Goal: Information Seeking & Learning: Learn about a topic

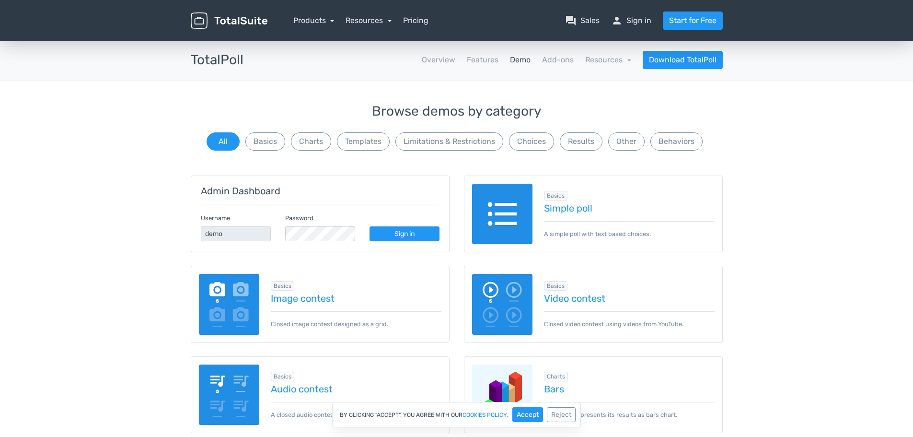
click at [502, 202] on img at bounding box center [502, 214] width 61 height 61
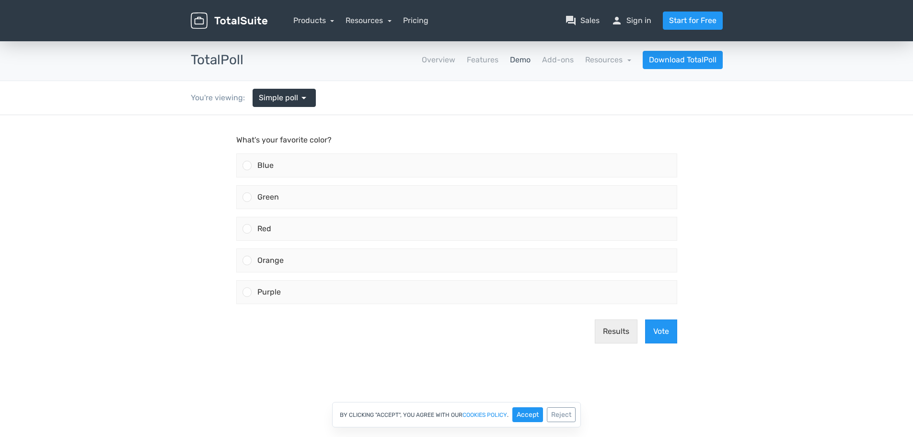
click at [524, 63] on link "Demo" at bounding box center [520, 60] width 21 height 12
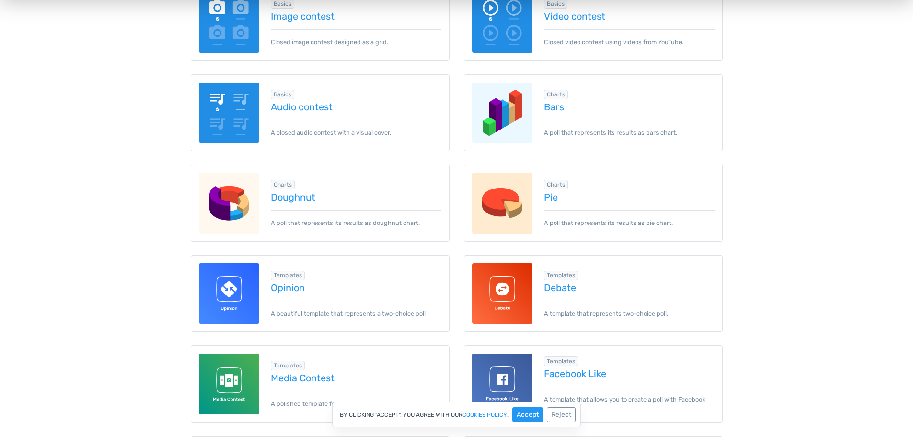
scroll to position [288, 0]
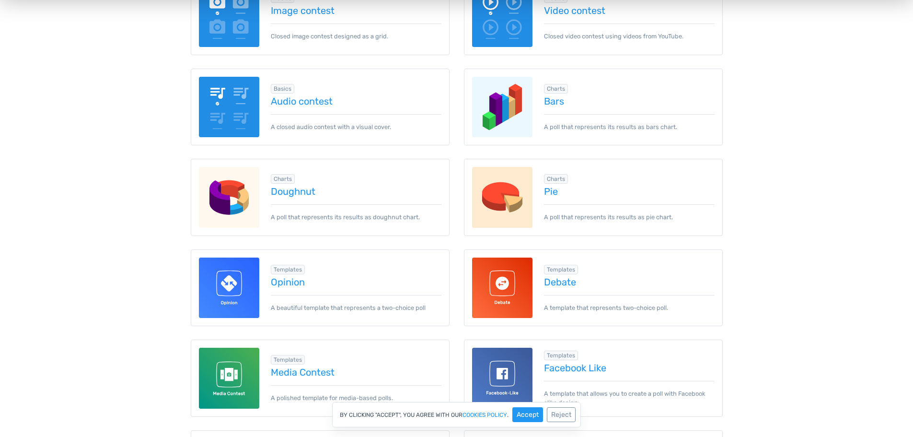
click at [241, 292] on img at bounding box center [229, 287] width 61 height 61
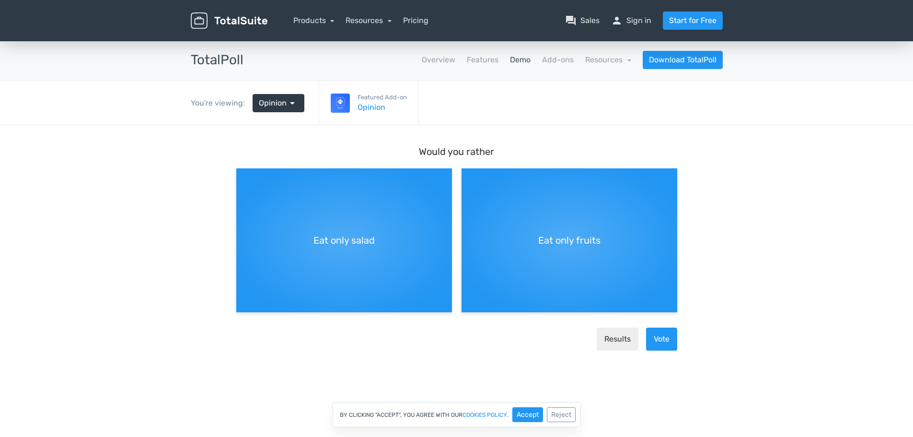
click at [524, 59] on link "Demo" at bounding box center [520, 60] width 21 height 12
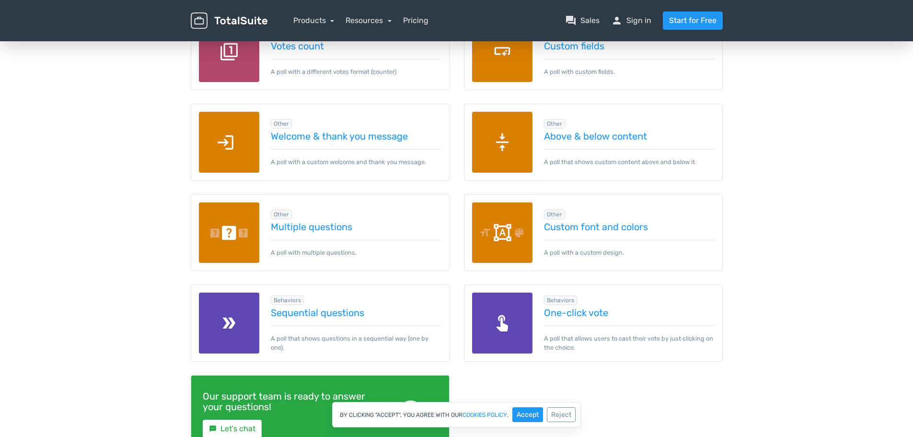
scroll to position [1055, 0]
